Goal: Task Accomplishment & Management: Use online tool/utility

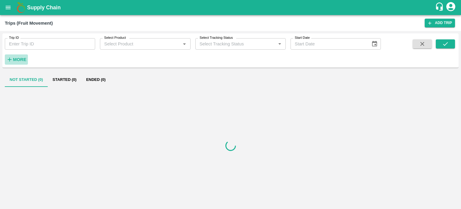
click at [16, 56] on h6 "More" at bounding box center [20, 60] width 14 height 8
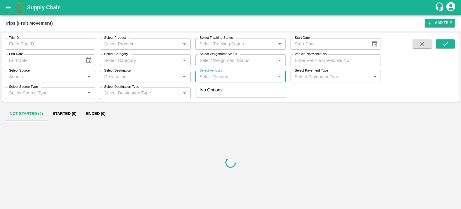
click at [226, 76] on input "Select Vendors" at bounding box center [235, 77] width 77 height 8
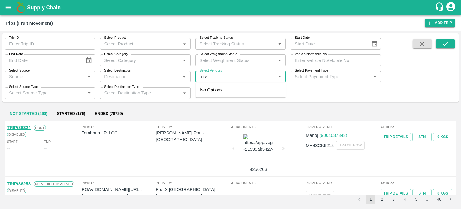
type input "[PERSON_NAME]"
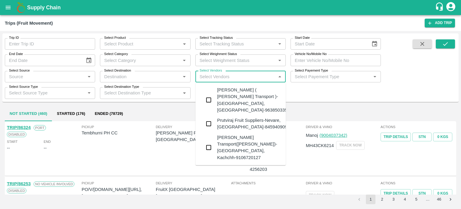
click at [242, 102] on div "[PERSON_NAME] ( [PERSON_NAME] Transport )-[GEOGRAPHIC_DATA], [GEOGRAPHIC_DATA]-…" at bounding box center [253, 99] width 73 height 27
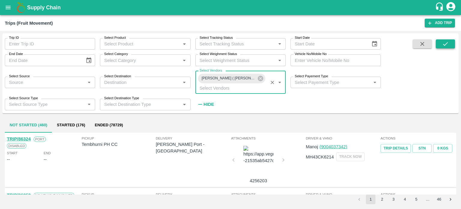
click at [448, 45] on icon "submit" at bounding box center [445, 44] width 7 height 7
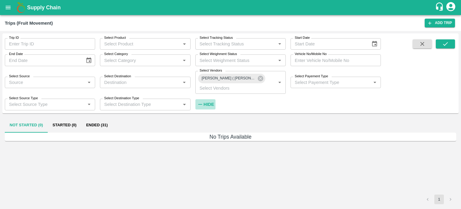
click at [212, 104] on strong "Hide" at bounding box center [208, 104] width 11 height 5
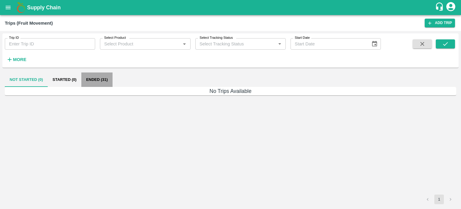
click at [95, 77] on button "Ended (31)" at bounding box center [96, 79] width 31 height 14
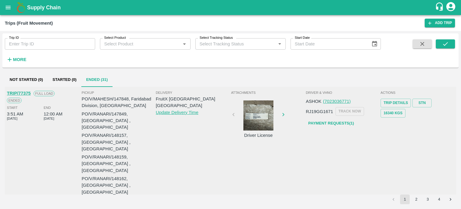
click at [337, 151] on div "Driver & VHNo ASHOK (7023036771) RJ19GG1671 TRACK NOW Payment Requests( 1 )" at bounding box center [342, 143] width 75 height 111
click at [267, 117] on div at bounding box center [258, 115] width 45 height 30
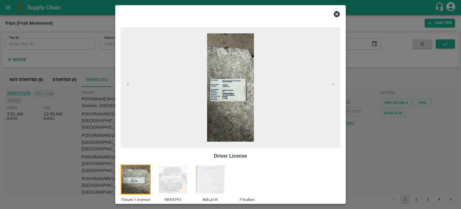
click at [211, 175] on img at bounding box center [210, 179] width 30 height 30
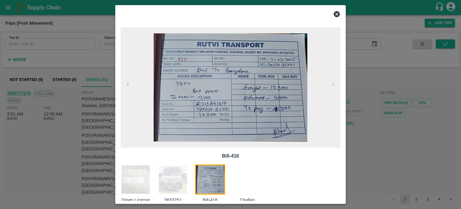
scroll to position [10, 0]
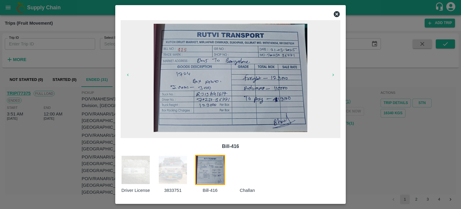
click at [384, 147] on div at bounding box center [230, 104] width 461 height 209
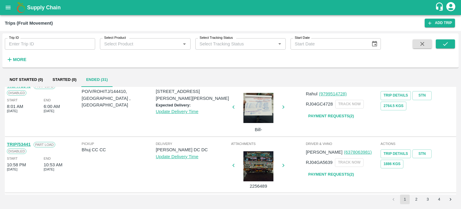
scroll to position [0, 0]
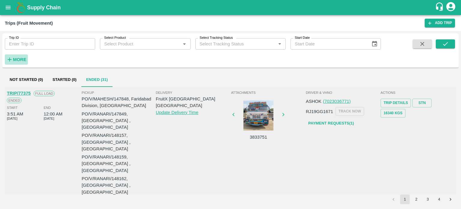
click at [24, 59] on strong "More" at bounding box center [20, 59] width 14 height 5
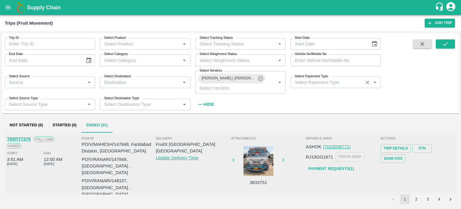
click at [315, 87] on div "Select Payement Type   *" at bounding box center [336, 82] width 90 height 11
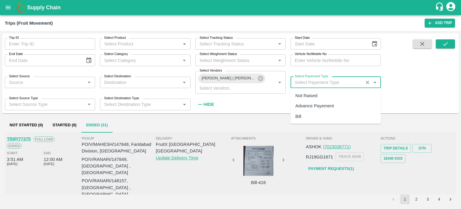
drag, startPoint x: 312, startPoint y: 104, endPoint x: 316, endPoint y: 104, distance: 3.6
click at [316, 104] on div "Advance Payement" at bounding box center [314, 105] width 39 height 7
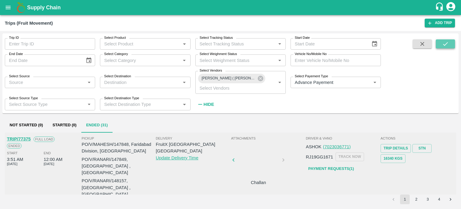
click at [451, 41] on button "submit" at bounding box center [445, 43] width 19 height 9
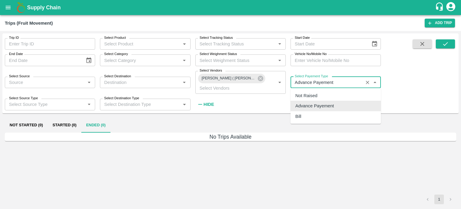
click at [345, 82] on input "Select Payement Type" at bounding box center [326, 82] width 69 height 8
click at [312, 97] on div "Not Raised" at bounding box center [306, 95] width 22 height 7
type input "Not Raised"
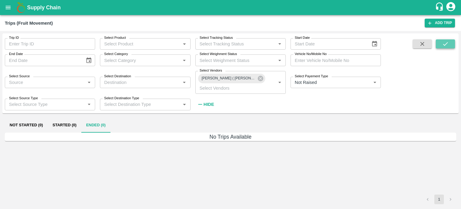
click at [441, 45] on button "submit" at bounding box center [445, 43] width 19 height 9
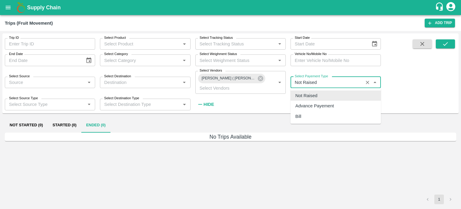
click at [336, 81] on input "Select Payement Type" at bounding box center [326, 82] width 69 height 8
click at [258, 77] on icon at bounding box center [260, 78] width 7 height 7
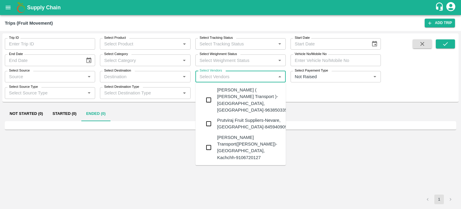
click at [220, 80] on input "Select Vendors" at bounding box center [235, 77] width 77 height 8
type input "[PERSON_NAME]"
click at [228, 134] on div "[PERSON_NAME] Transport([PERSON_NAME])-[GEOGRAPHIC_DATA], Kachchh-9106720127" at bounding box center [249, 147] width 64 height 27
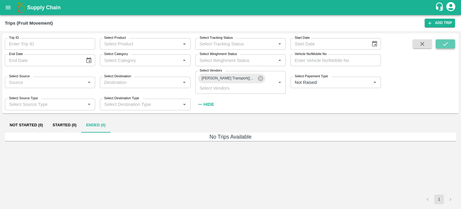
click at [442, 42] on icon "submit" at bounding box center [445, 44] width 7 height 7
click at [367, 84] on icon "Clear" at bounding box center [368, 83] width 6 height 6
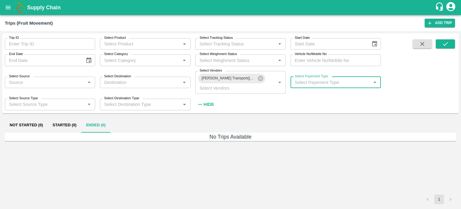
click at [353, 85] on input "Select Payement Type" at bounding box center [330, 82] width 77 height 8
click at [315, 109] on div "Advance Payement" at bounding box center [314, 105] width 39 height 7
type input "Advance Payement"
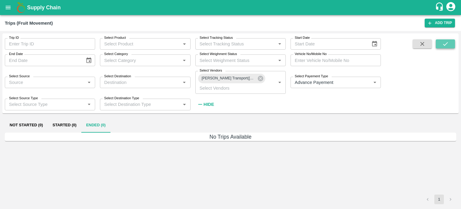
click at [443, 42] on icon "submit" at bounding box center [445, 44] width 7 height 7
click at [259, 78] on icon at bounding box center [260, 78] width 5 height 5
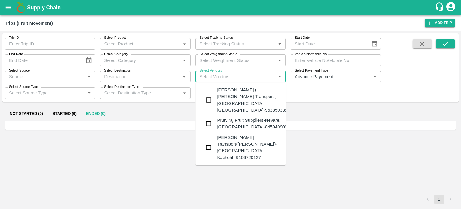
click at [233, 79] on input "Select Vendors" at bounding box center [235, 77] width 77 height 8
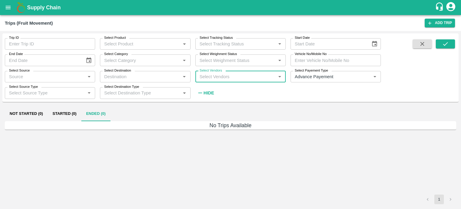
click at [233, 79] on input "Select Vendors" at bounding box center [235, 77] width 77 height 8
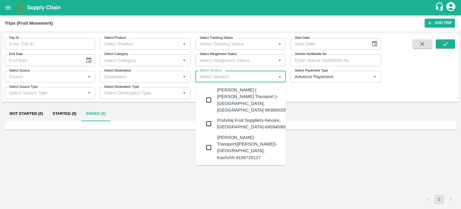
click at [233, 79] on input "Select Vendors" at bounding box center [235, 77] width 77 height 8
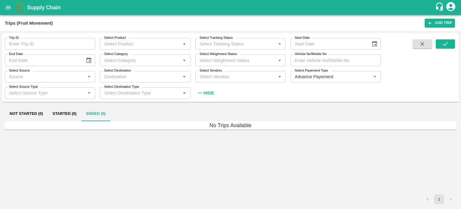
click at [112, 121] on h6 "No Trips Available" at bounding box center [230, 125] width 451 height 8
click at [366, 75] on icon "Clear" at bounding box center [368, 77] width 6 height 6
click at [5, 5] on icon "open drawer" at bounding box center [8, 7] width 7 height 7
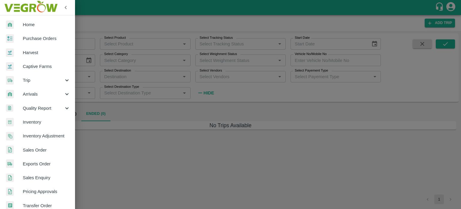
scroll to position [133, 0]
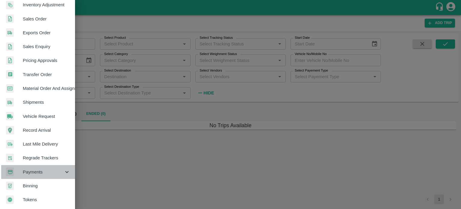
click at [45, 172] on span "Payments" at bounding box center [43, 171] width 41 height 7
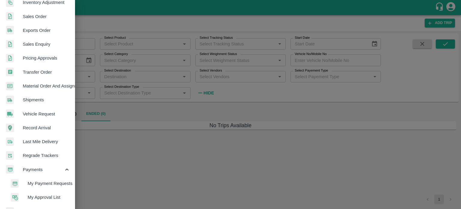
click at [54, 180] on span "My Payment Requests" at bounding box center [49, 183] width 43 height 7
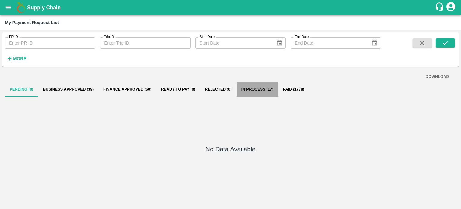
click at [251, 87] on button "In Process (17)" at bounding box center [258, 89] width 42 height 14
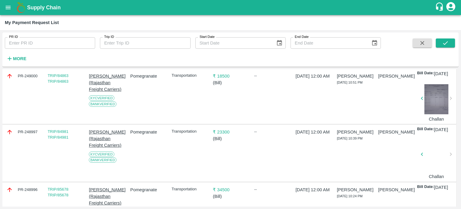
scroll to position [402, 0]
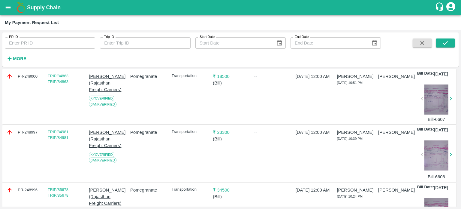
click at [10, 6] on icon "open drawer" at bounding box center [8, 7] width 7 height 7
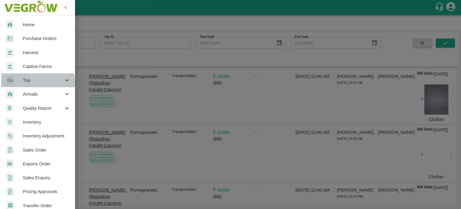
click at [27, 83] on span "Trip" at bounding box center [43, 80] width 41 height 7
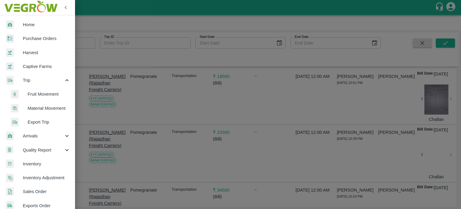
click at [38, 92] on span "Fruit Movement" at bounding box center [49, 94] width 43 height 7
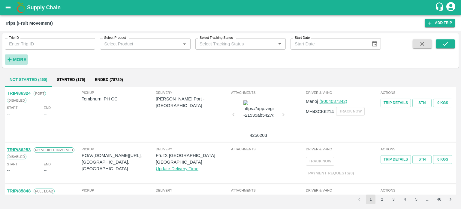
click at [20, 62] on h6 "More" at bounding box center [20, 60] width 14 height 8
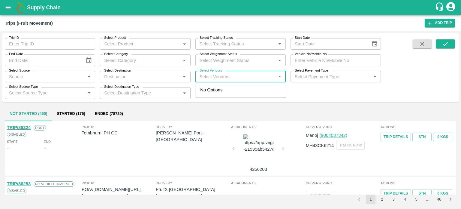
click at [216, 77] on input "Select Vendors" at bounding box center [235, 77] width 77 height 8
type input "hanif"
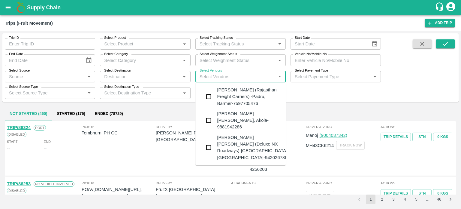
click at [220, 89] on div "[PERSON_NAME] (Rajasthan Freight Carriers) -Padru, Barmer-7597705476" at bounding box center [249, 96] width 64 height 20
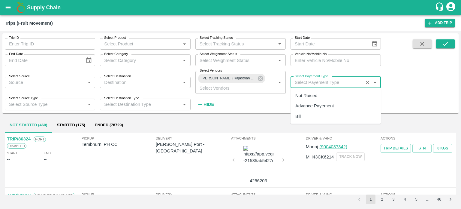
click at [341, 83] on input "Select Payement Type" at bounding box center [326, 82] width 69 height 8
click at [311, 97] on div "Not Raised" at bounding box center [306, 95] width 22 height 7
type input "Not Raised"
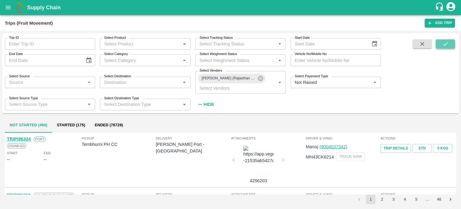
click at [444, 42] on icon "submit" at bounding box center [445, 44] width 7 height 7
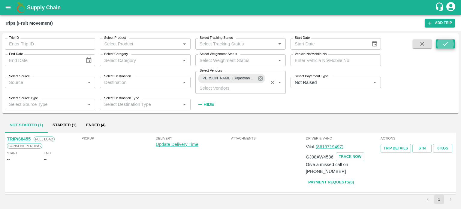
click at [259, 80] on icon at bounding box center [260, 78] width 5 height 5
